Goal: Communication & Community: Answer question/provide support

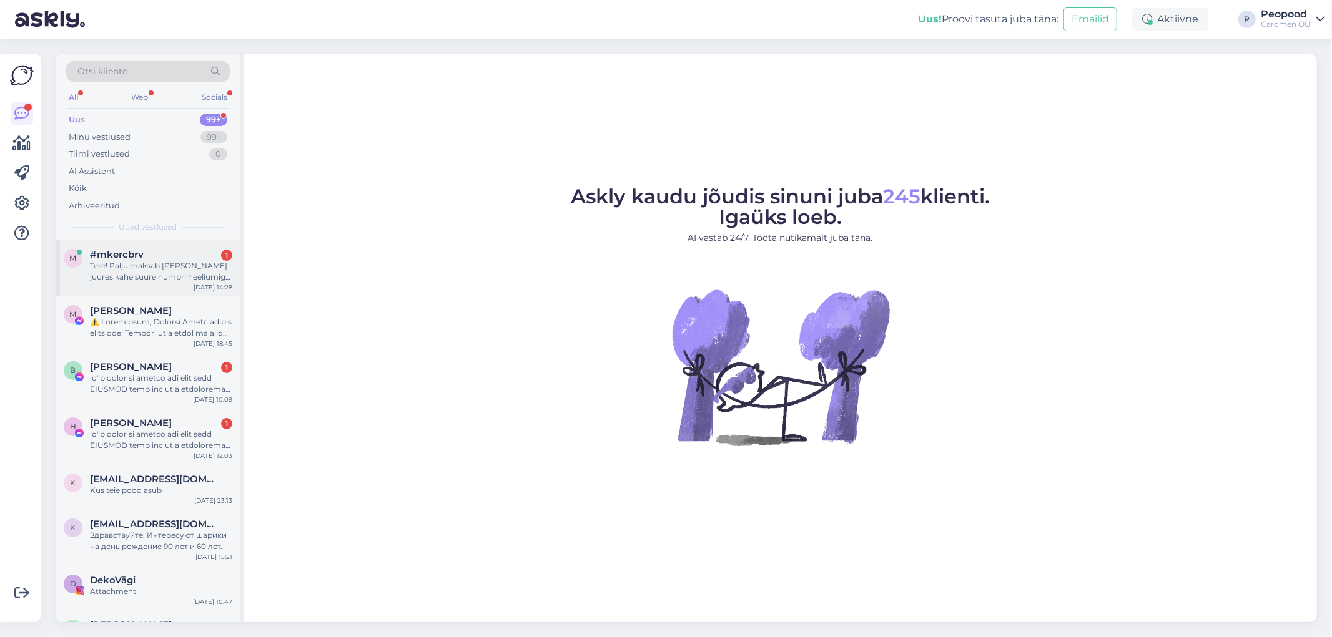
click at [160, 267] on div "Tere! Palju maksab [PERSON_NAME] juures kahe suure numbri heeliumiga täitmine?" at bounding box center [161, 271] width 142 height 22
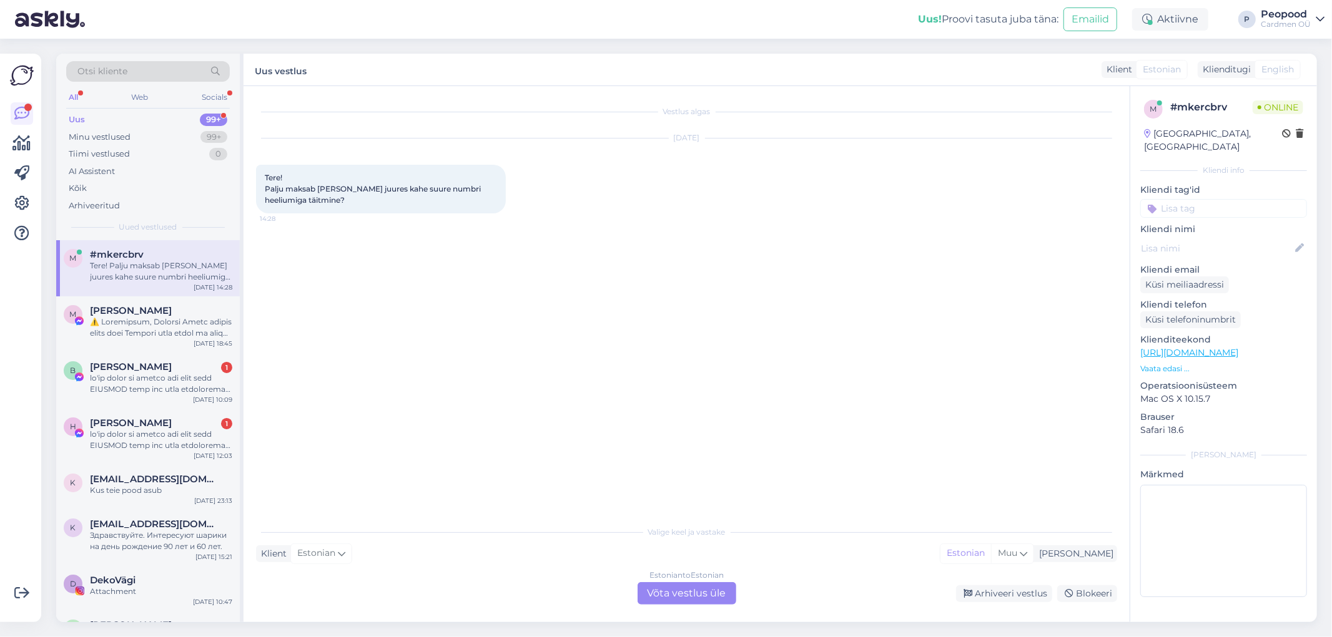
click at [714, 597] on div "Estonian to Estonian Võta vestlus üle" at bounding box center [686, 594] width 99 height 22
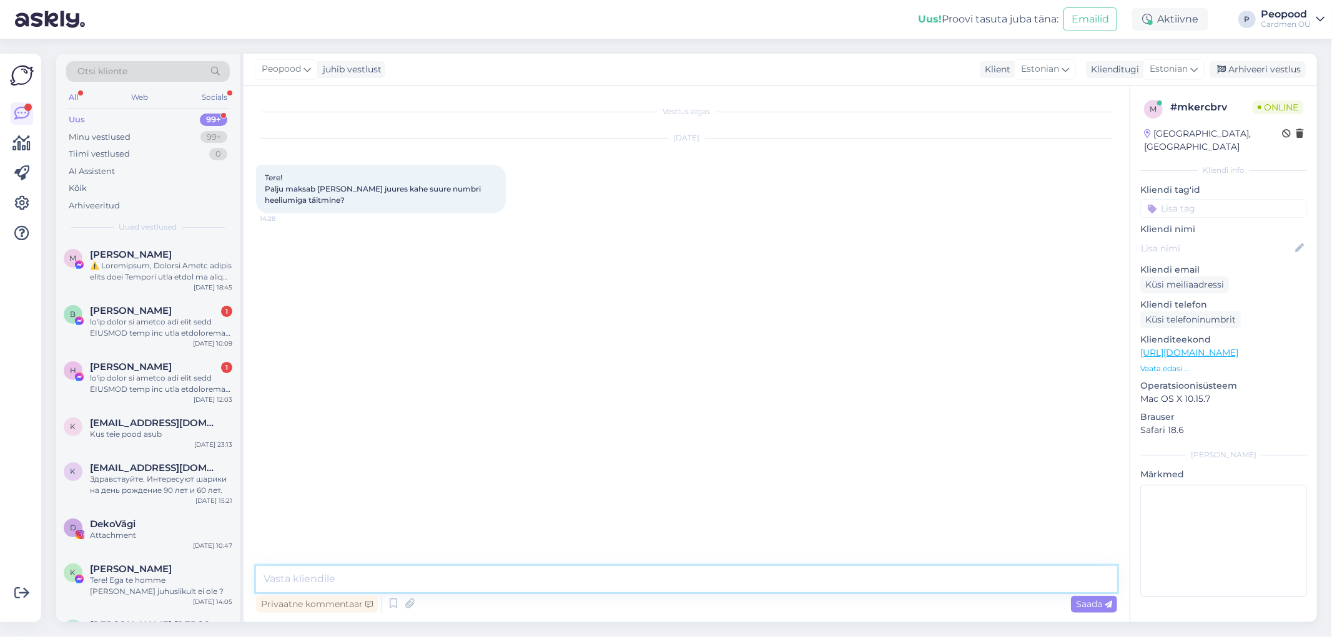
click at [342, 569] on textarea at bounding box center [686, 579] width 861 height 26
click at [569, 578] on textarea "Tere! Kuni 86 cm õhupalli täitmine heeliumiga maksab 4.99.- [PERSON_NAME] 100 c…" at bounding box center [686, 579] width 861 height 26
click at [687, 578] on textarea "Tere! Kuni 86 cm õhupalli täitmine heeliumiga maksab 4.99.-tükk [PERSON_NAME] 1…" at bounding box center [686, 579] width 861 height 26
type textarea "Tere! Kuni 86 cm õhupalli täitmine heeliumiga maksab 4.99.-tükk [PERSON_NAME] 1…"
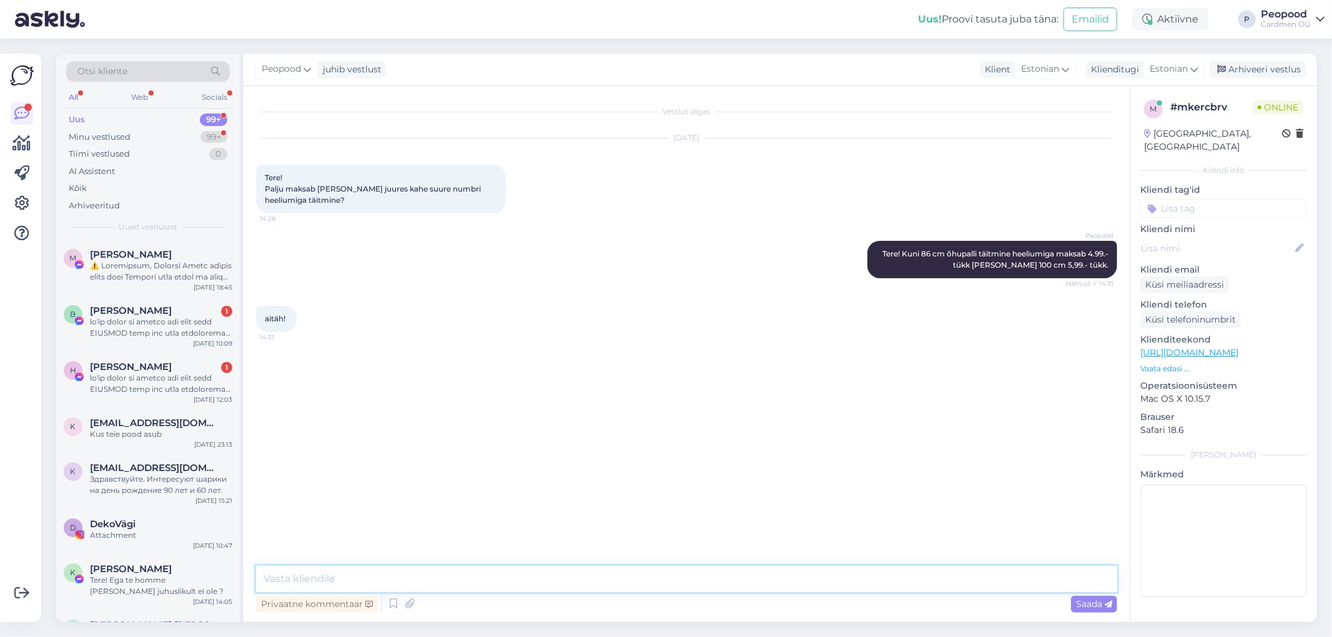
click at [303, 581] on textarea at bounding box center [686, 579] width 861 height 26
type textarea "[PERSON_NAME] head päeva jätku!"
